Goal: Navigation & Orientation: Find specific page/section

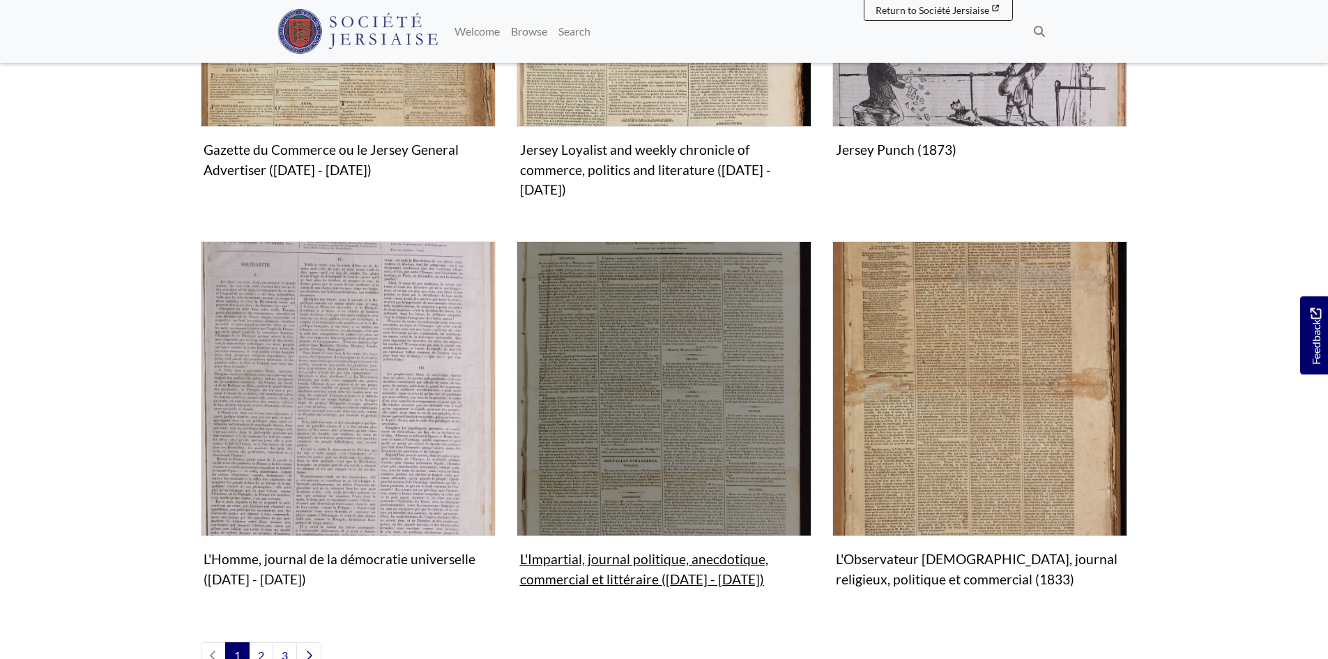
scroll to position [1534, 0]
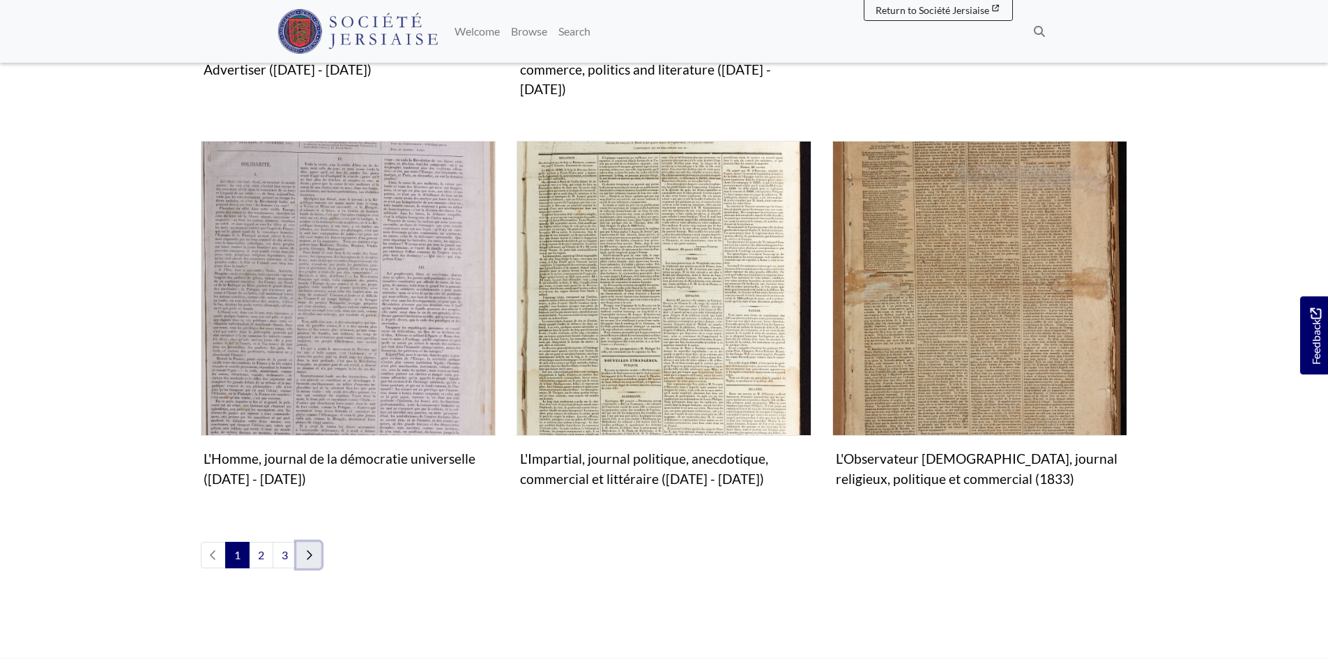
click at [308, 542] on link "Next page" at bounding box center [308, 555] width 25 height 26
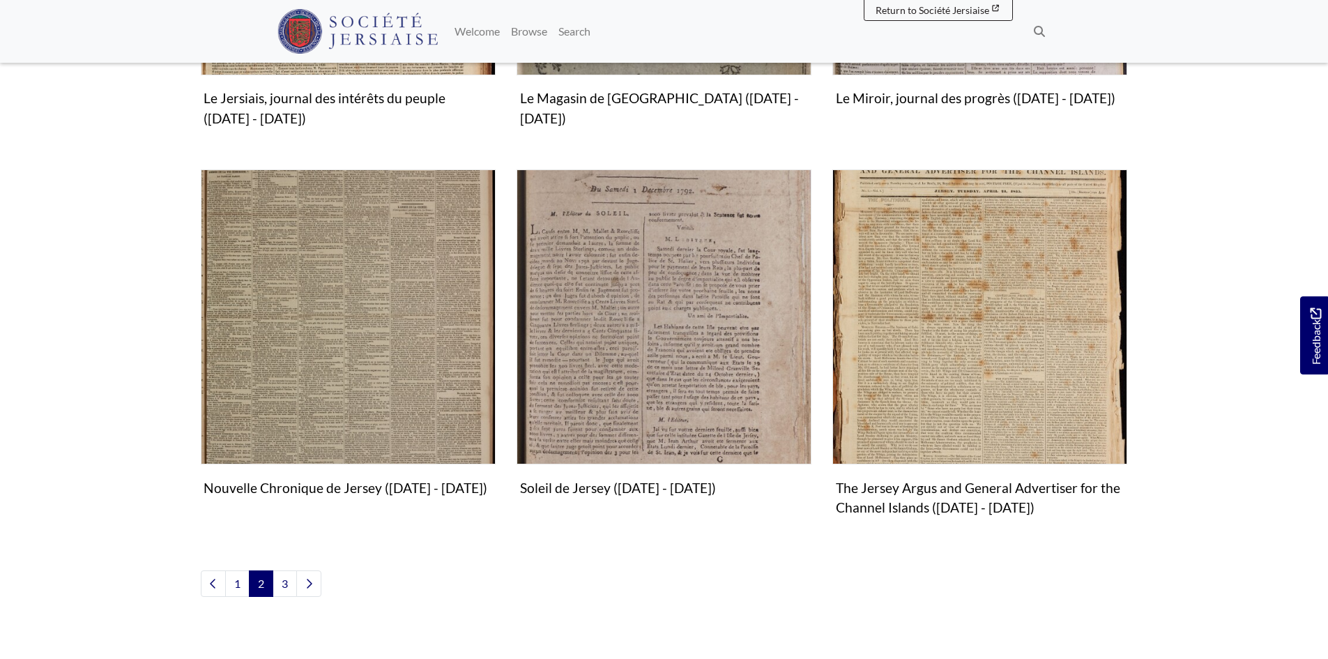
scroll to position [1604, 0]
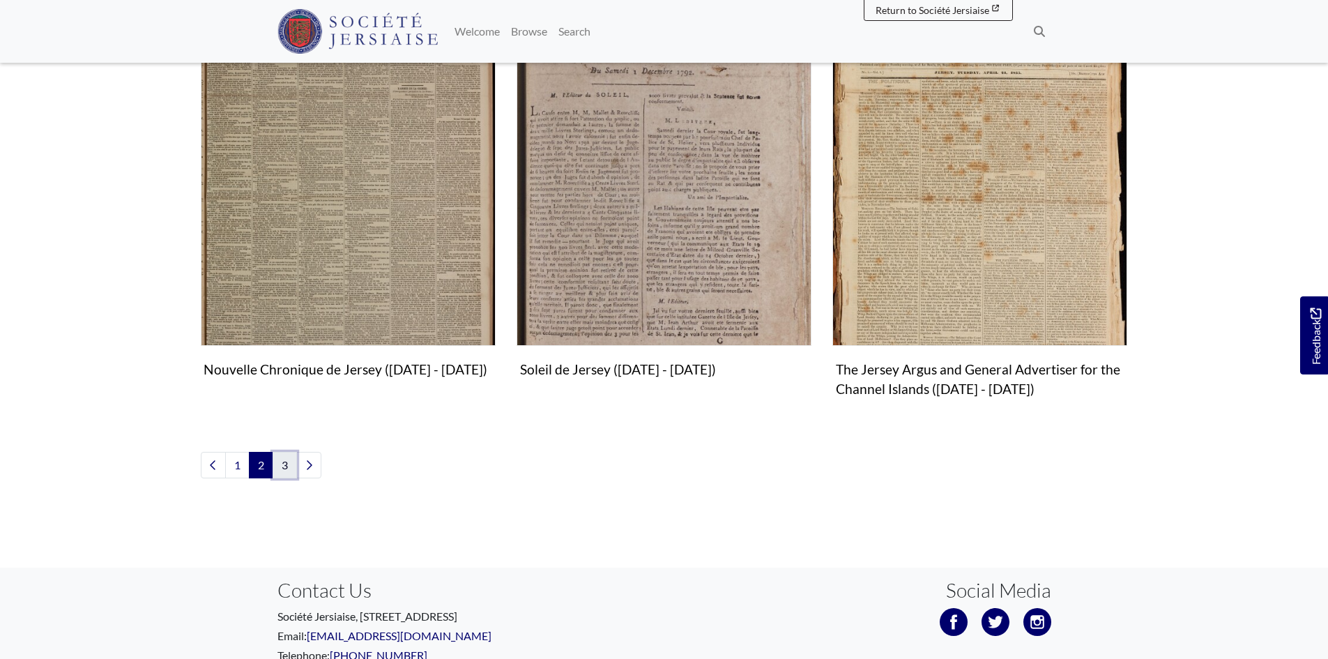
click at [289, 464] on link "3" at bounding box center [285, 465] width 24 height 26
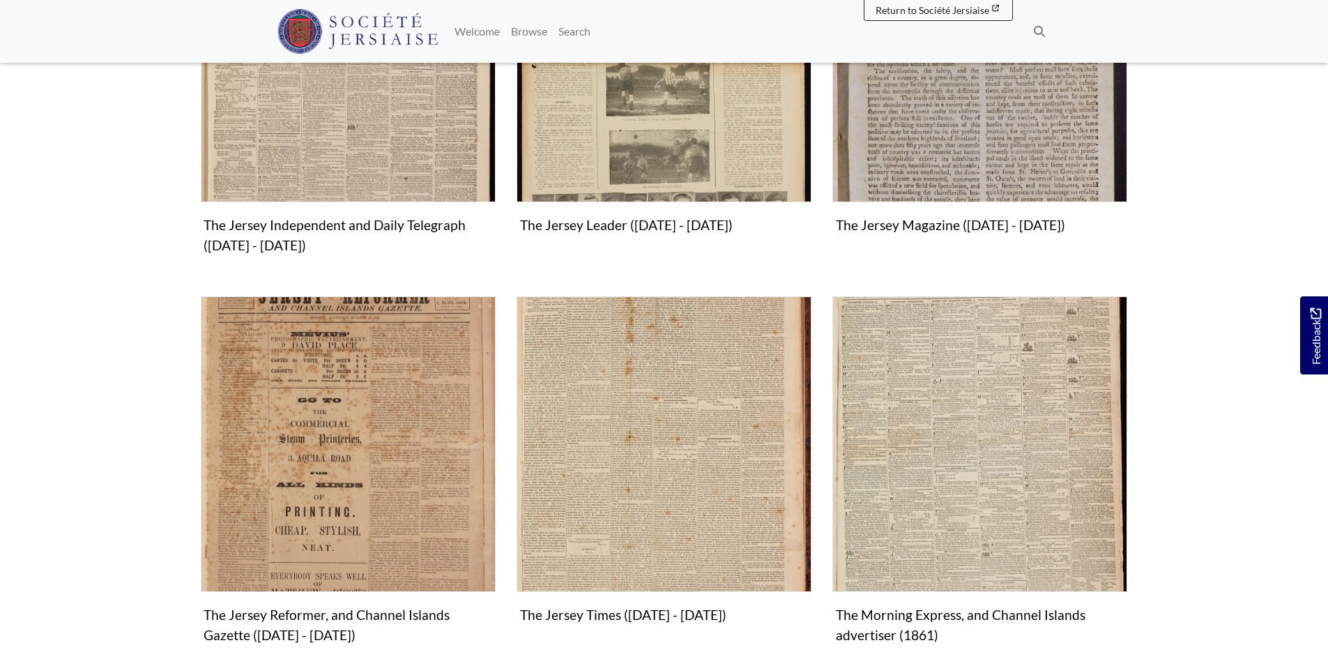
scroll to position [503, 0]
